Goal: Entertainment & Leisure: Consume media (video, audio)

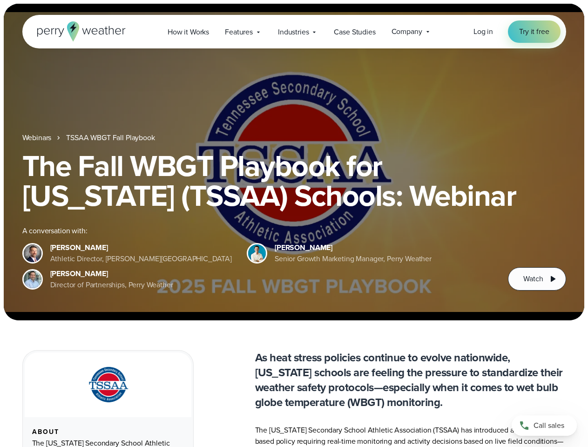
click at [294, 223] on div "The Fall WBGT Playbook for [US_STATE] (TSSAA) Schools: Webinar A conversation w…" at bounding box center [293, 221] width 543 height 140
click at [294, 32] on span "Industries" at bounding box center [293, 32] width 31 height 11
click at [294, 162] on h1 "The Fall WBGT Playbook for [US_STATE] (TSSAA) Schools: Webinar" at bounding box center [293, 181] width 543 height 60
click at [111, 138] on link "TSSAA WBGT Fall Playbook" at bounding box center [110, 137] width 88 height 11
click at [537, 279] on span "Watch" at bounding box center [533, 278] width 20 height 11
